Goal: Find contact information: Find contact information

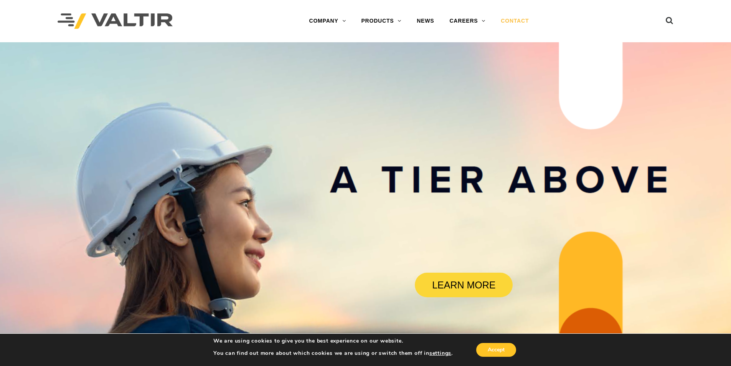
click at [514, 21] on link "CONTACT" at bounding box center [514, 20] width 43 height 15
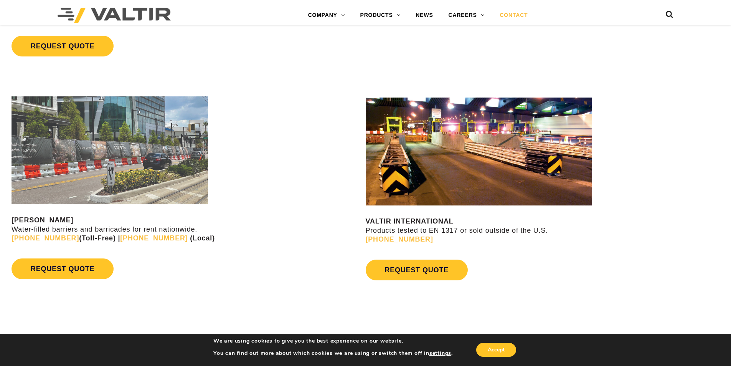
scroll to position [729, 0]
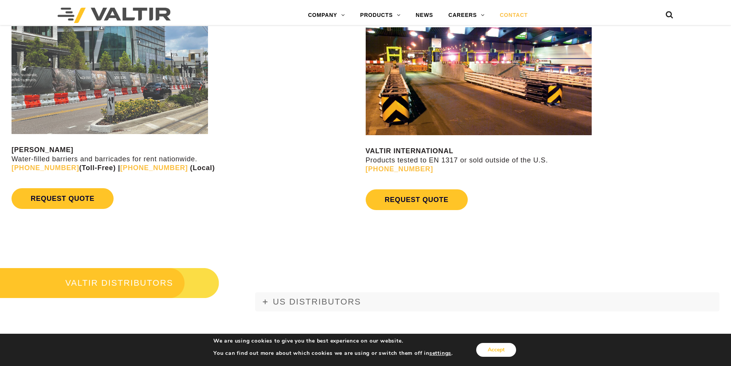
click at [500, 353] on button "Accept" at bounding box center [496, 350] width 40 height 14
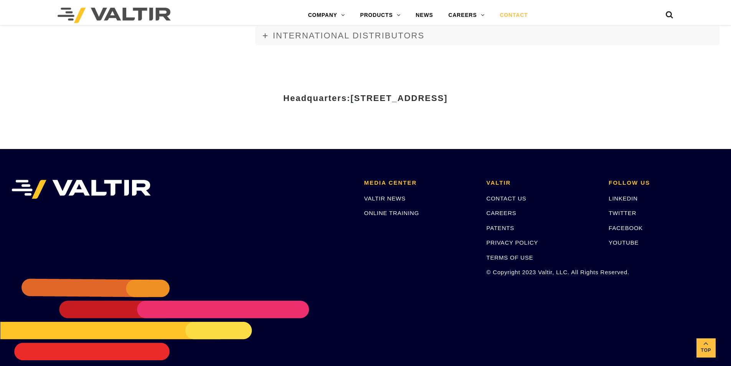
scroll to position [1053, 0]
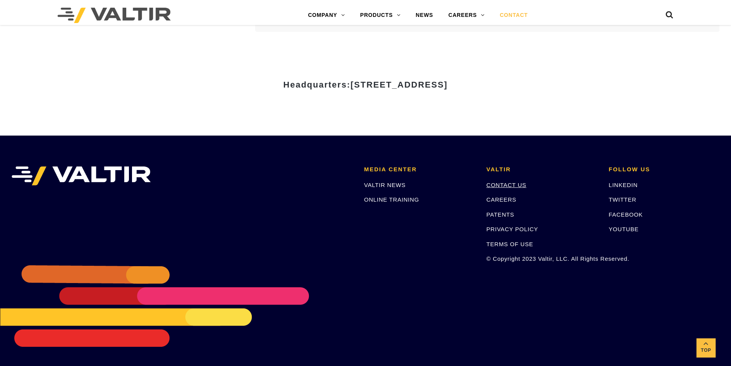
click at [509, 184] on link "CONTACT US" at bounding box center [507, 185] width 40 height 7
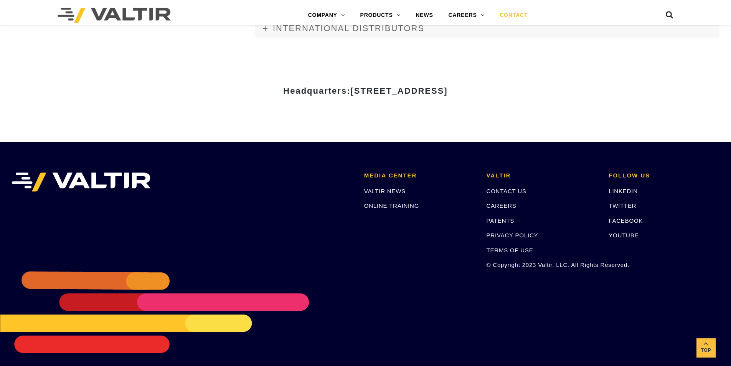
scroll to position [1053, 0]
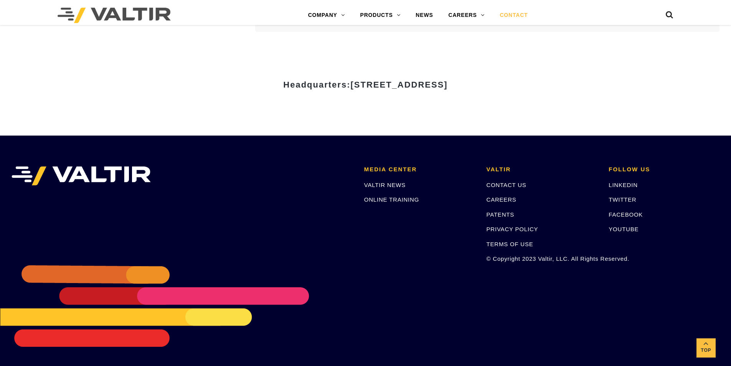
drag, startPoint x: 277, startPoint y: 84, endPoint x: 527, endPoint y: 86, distance: 250.6
click at [527, 86] on h3 "Headquarters: [STREET_ADDRESS]" at bounding box center [365, 84] width 449 height 9
copy span "[STREET_ADDRESS]"
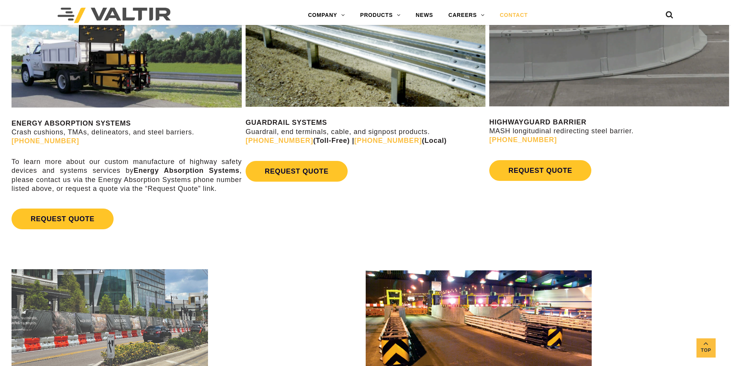
scroll to position [422, 0]
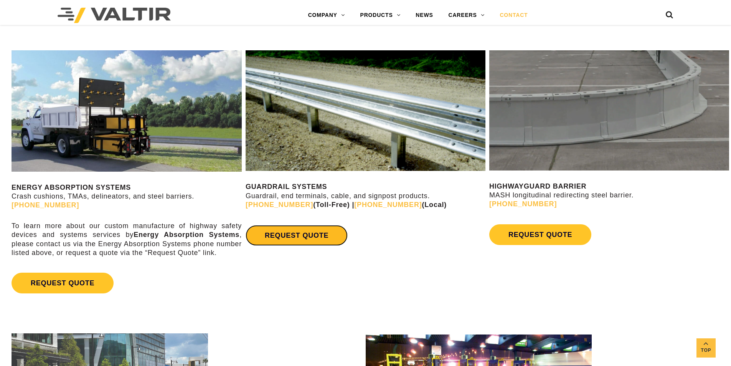
click at [297, 239] on link "REQUEST QUOTE" at bounding box center [297, 235] width 102 height 21
